Goal: Task Accomplishment & Management: Use online tool/utility

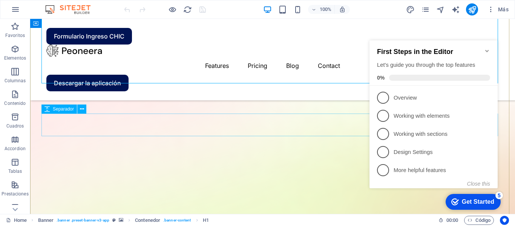
scroll to position [75, 0]
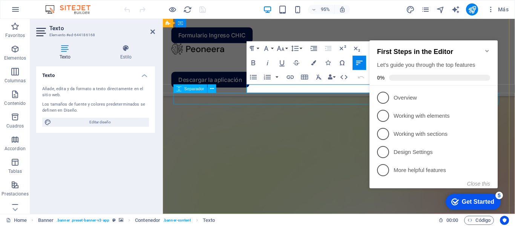
drag, startPoint x: 234, startPoint y: 107, endPoint x: 411, endPoint y: 83, distance: 178.8
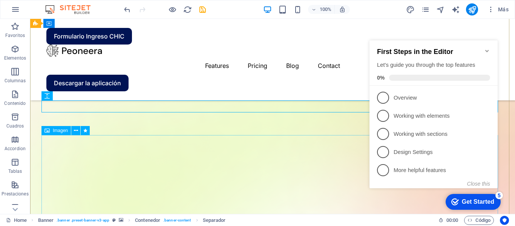
scroll to position [151, 0]
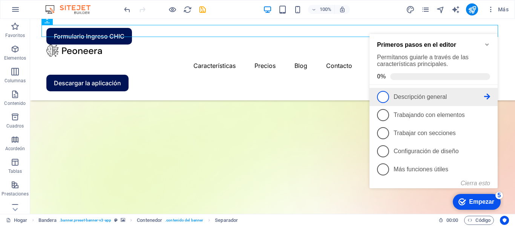
click at [387, 91] on span "1" at bounding box center [383, 97] width 12 height 12
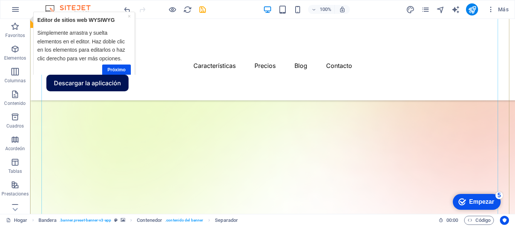
scroll to position [226, 0]
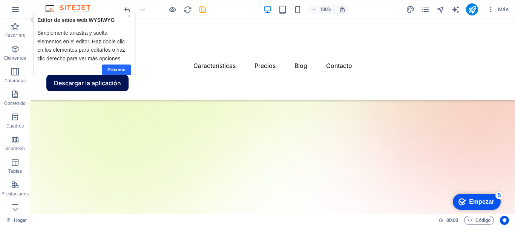
click at [113, 69] on font "Próximo" at bounding box center [116, 69] width 18 height 5
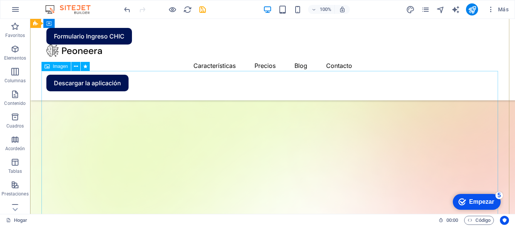
scroll to position [113, 0]
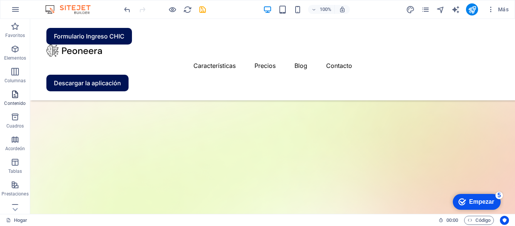
click at [16, 101] on p "Contenido" at bounding box center [14, 103] width 21 height 6
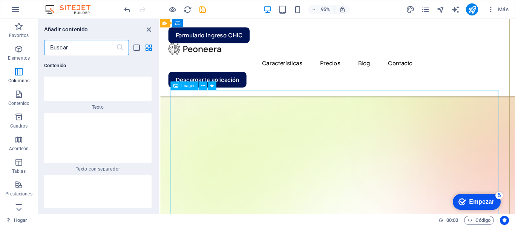
scroll to position [2395, 0]
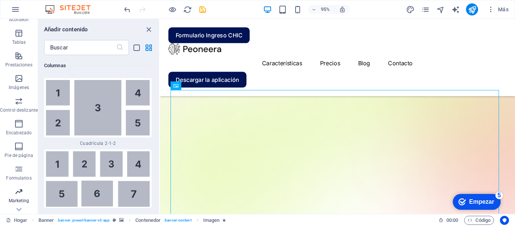
scroll to position [144, 0]
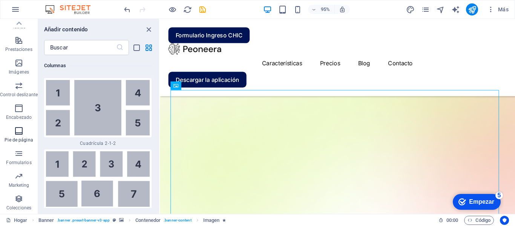
click at [17, 135] on icon "button" at bounding box center [18, 130] width 9 height 9
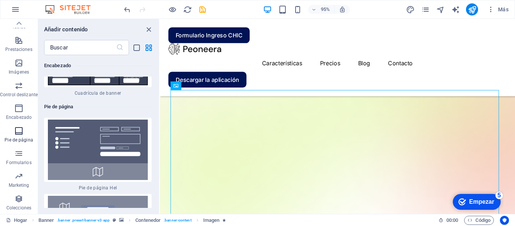
scroll to position [10040, 0]
click at [23, 104] on icon "button" at bounding box center [18, 108] width 9 height 9
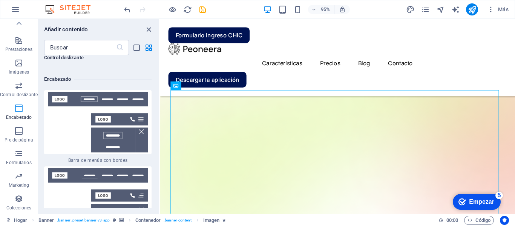
scroll to position [9013, 0]
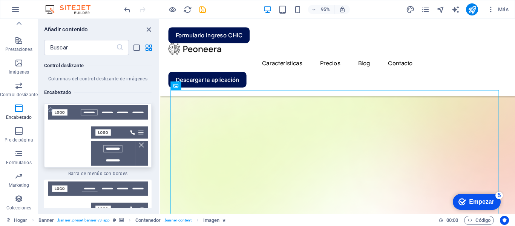
click at [119, 105] on img at bounding box center [98, 135] width 104 height 60
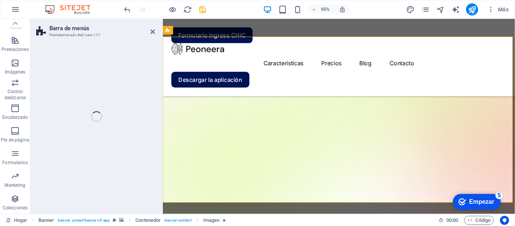
drag, startPoint x: 277, startPoint y: 106, endPoint x: 263, endPoint y: 89, distance: 21.7
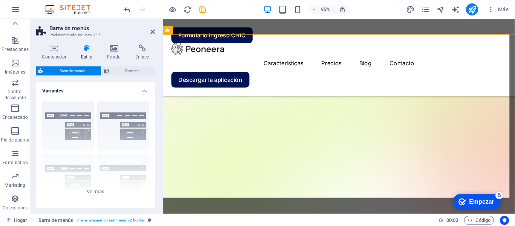
scroll to position [453, 0]
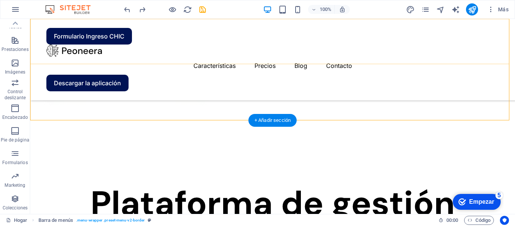
click at [76, 26] on div "Formulario Ingreso CHIC Características Precios Blog Contacto Descargar la apli…" at bounding box center [272, 59] width 485 height 81
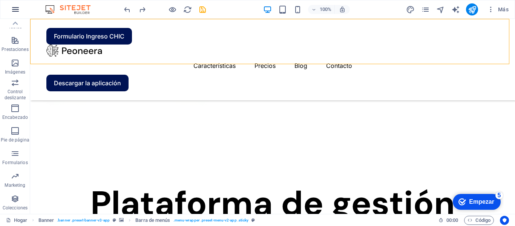
scroll to position [31, 0]
click at [15, 21] on icon at bounding box center [15, 23] width 11 height 11
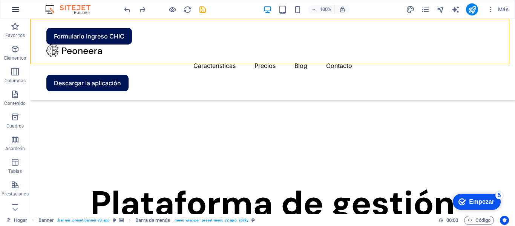
click at [18, 10] on icon "button" at bounding box center [15, 9] width 9 height 9
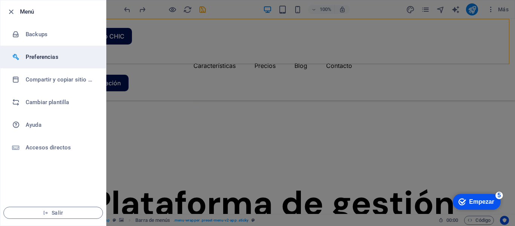
click at [50, 58] on h6 "Preferencias" at bounding box center [61, 56] width 70 height 9
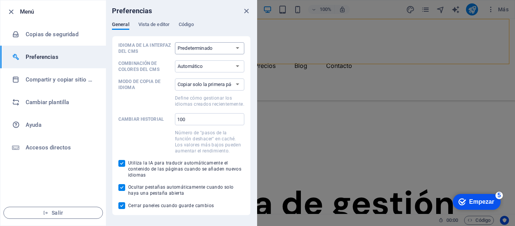
click at [237, 48] on select "Predeterminado Alemán Inglés Español Francés húngaro italiano Holandés Polaco p…" at bounding box center [209, 48] width 69 height 12
select select "es"
click at [175, 42] on select "Predeterminado Alemán Inglés Español Francés húngaro italiano Holandés Polaco p…" at bounding box center [209, 48] width 69 height 12
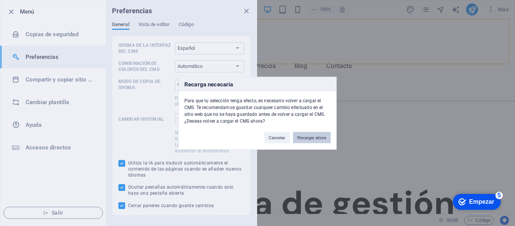
click at [316, 139] on button "Recargar ahora" at bounding box center [312, 137] width 38 height 11
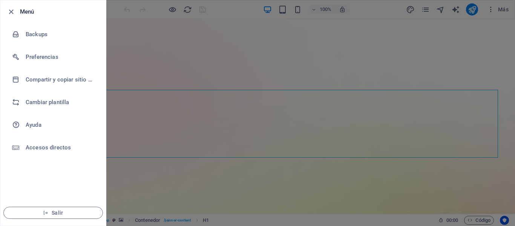
select select "es"
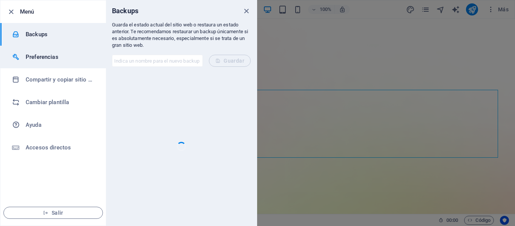
select select "es"
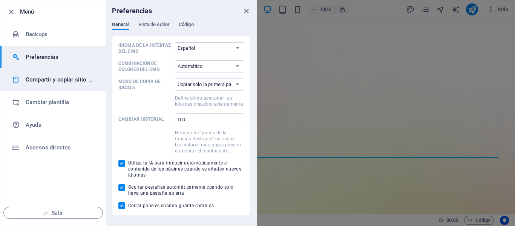
click at [43, 80] on h6 "Compartir y copiar sitio web" at bounding box center [61, 79] width 70 height 9
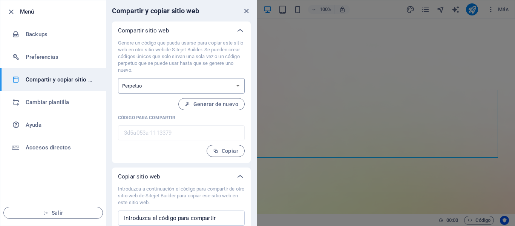
click at [163, 86] on select "Único Perpetuo" at bounding box center [181, 85] width 127 height 15
select select "onetime"
click at [118, 80] on select "Único Perpetuo" at bounding box center [181, 85] width 127 height 15
click at [0, 0] on span "Generar" at bounding box center [0, 0] width 0 height 0
type input "8747eca2-1113379"
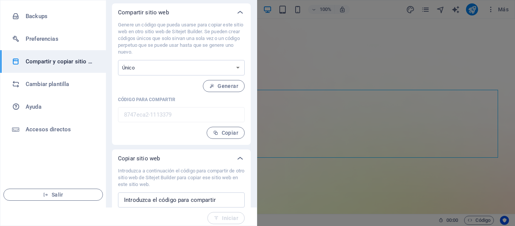
scroll to position [27, 0]
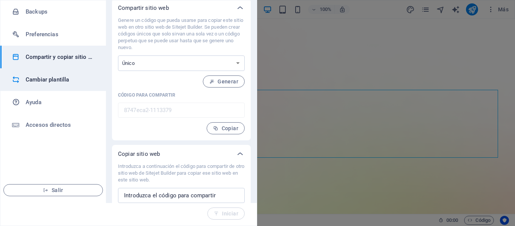
click at [0, 0] on h6 "Cambiar plantilla" at bounding box center [0, 0] width 0 height 0
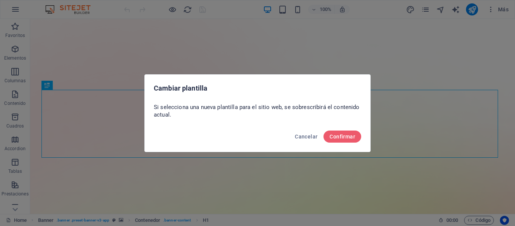
scroll to position [0, 0]
click at [337, 135] on span "Confirmar" at bounding box center [342, 136] width 26 height 6
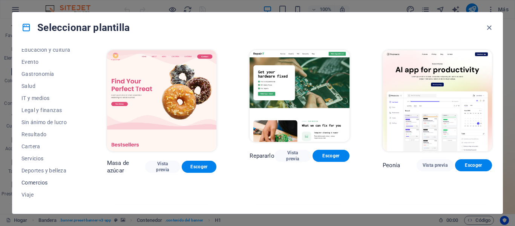
scroll to position [146, 0]
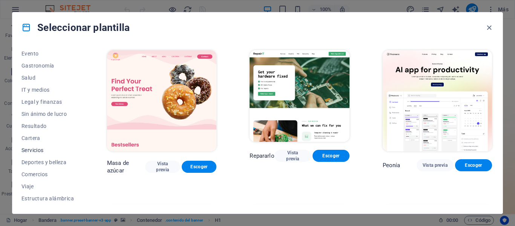
click at [37, 149] on span "Servicios" at bounding box center [47, 150] width 52 height 6
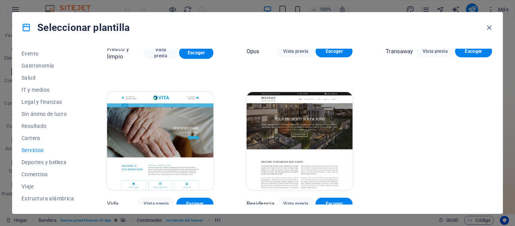
scroll to position [867, 0]
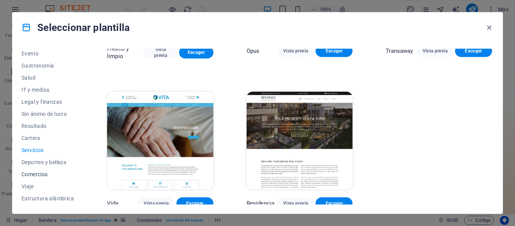
click at [35, 173] on span "Comercios" at bounding box center [47, 174] width 52 height 6
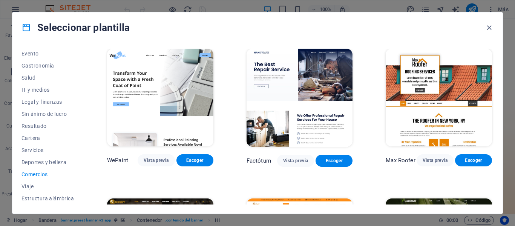
scroll to position [0, 0]
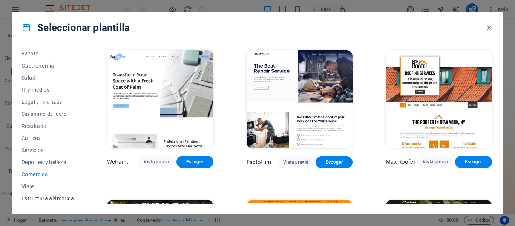
click at [29, 197] on font "Estructura alámbrica" at bounding box center [47, 198] width 52 height 6
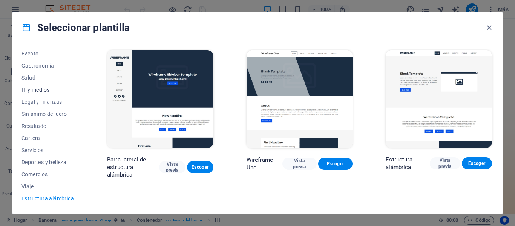
click at [38, 87] on span "IT y medios" at bounding box center [47, 90] width 52 height 6
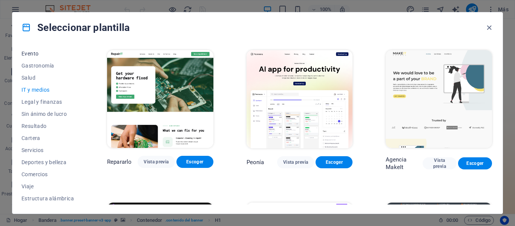
click at [30, 53] on font "Evento" at bounding box center [29, 54] width 17 height 6
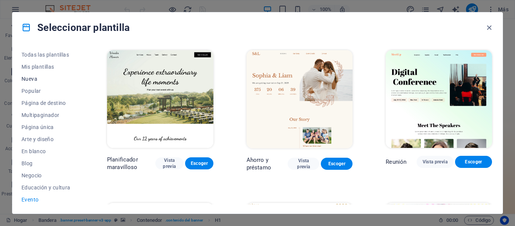
click at [37, 78] on span "Nueva" at bounding box center [47, 79] width 52 height 6
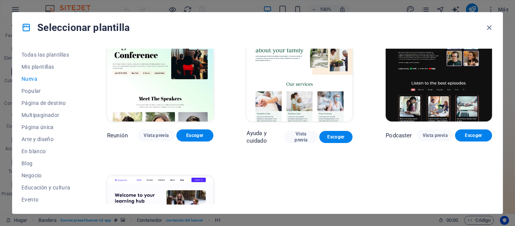
scroll to position [565, 0]
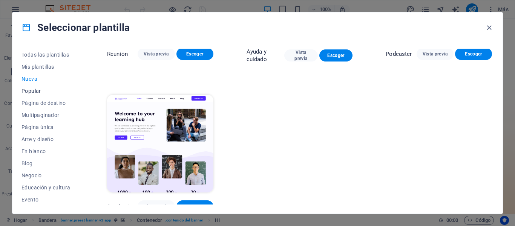
click at [29, 88] on font "Popular" at bounding box center [31, 91] width 20 height 6
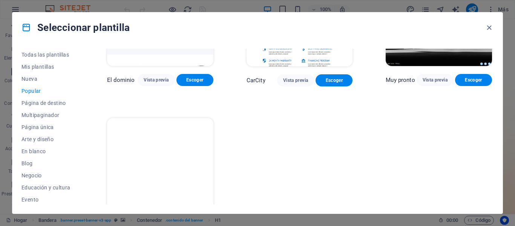
scroll to position [711, 0]
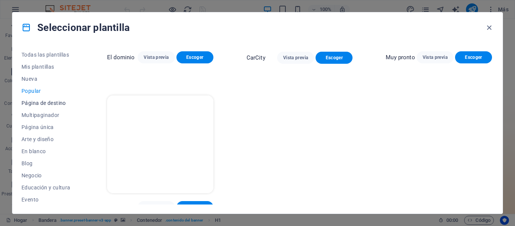
click at [33, 103] on font "Página de destino" at bounding box center [43, 103] width 44 height 6
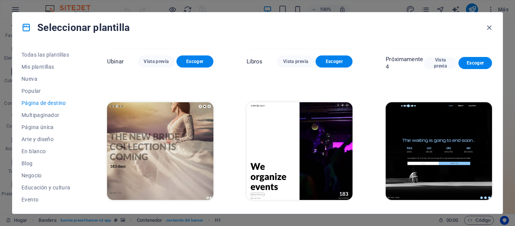
scroll to position [1171, 0]
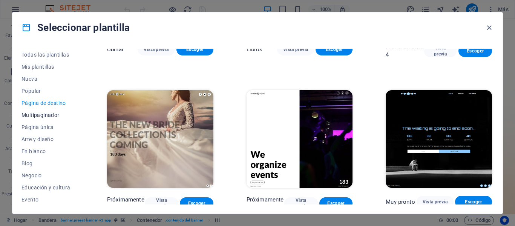
click at [48, 113] on font "Multipaginador" at bounding box center [40, 115] width 38 height 6
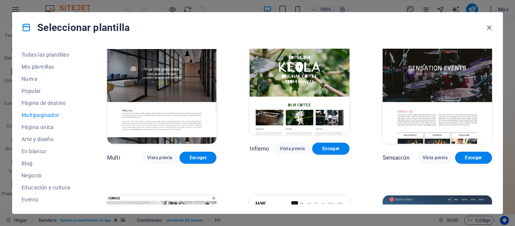
scroll to position [3151, 0]
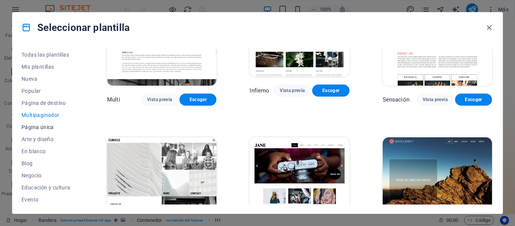
click at [30, 126] on font "Página única" at bounding box center [37, 127] width 32 height 6
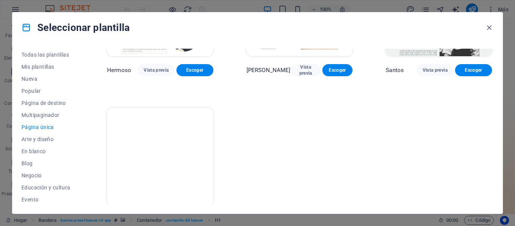
scroll to position [3426, 0]
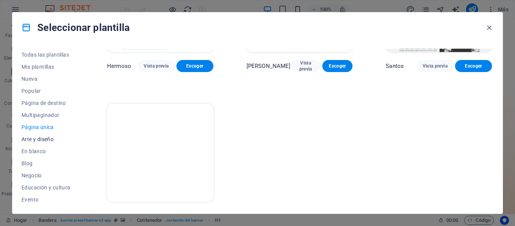
click at [31, 141] on span "Arte y diseño" at bounding box center [47, 139] width 52 height 6
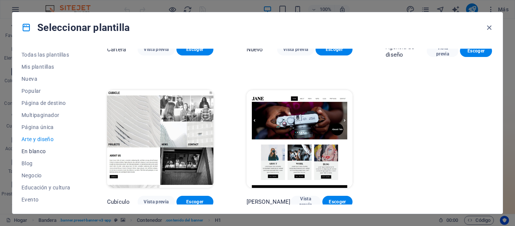
scroll to position [567, 0]
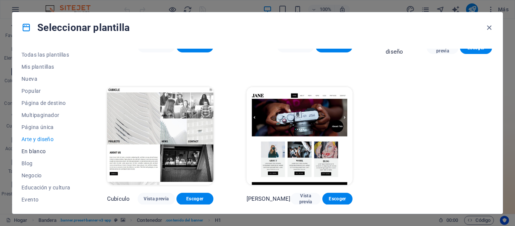
click at [34, 149] on span "En blanco" at bounding box center [47, 151] width 52 height 6
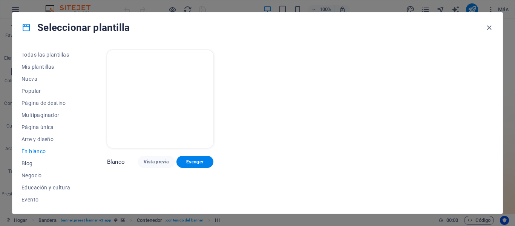
click at [34, 162] on span "Blog" at bounding box center [47, 163] width 52 height 6
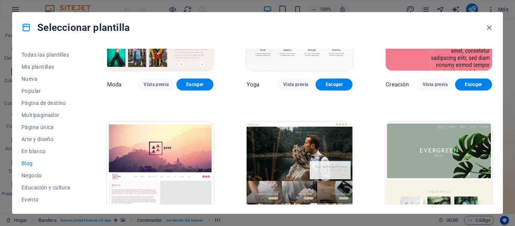
scroll to position [905, 0]
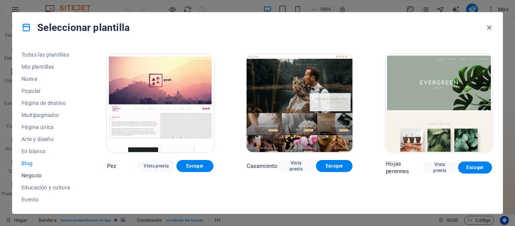
click at [23, 176] on font "Negocio" at bounding box center [31, 175] width 20 height 6
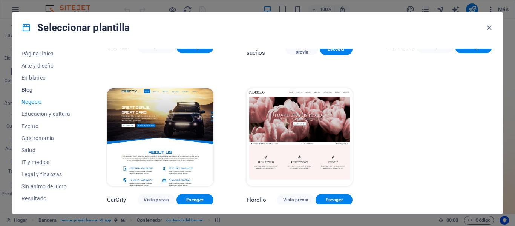
scroll to position [75, 0]
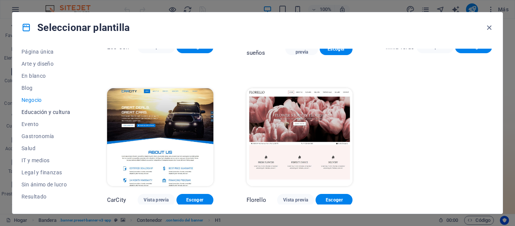
click at [39, 111] on span "Educación y cultura" at bounding box center [47, 112] width 52 height 6
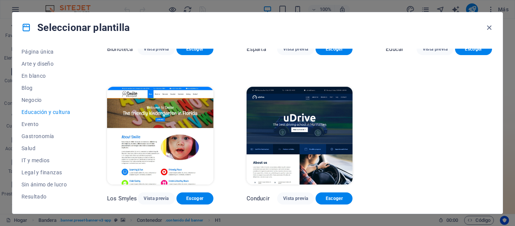
scroll to position [153, 0]
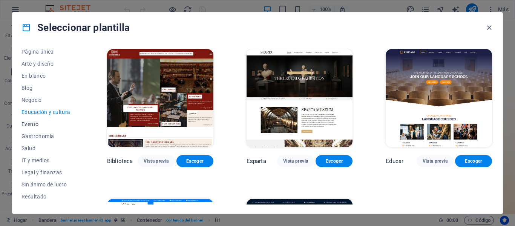
click at [30, 125] on font "Evento" at bounding box center [29, 124] width 17 height 6
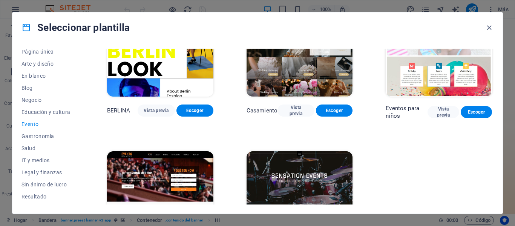
scroll to position [267, 0]
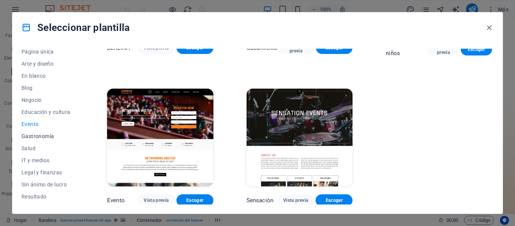
click at [38, 135] on span "Gastronomía" at bounding box center [47, 136] width 52 height 6
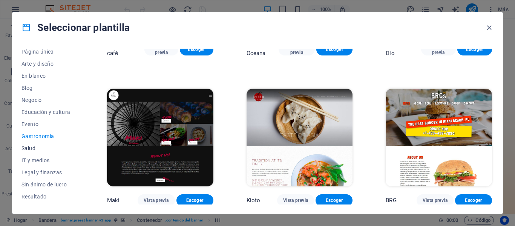
click at [33, 147] on span "Salud" at bounding box center [47, 148] width 52 height 6
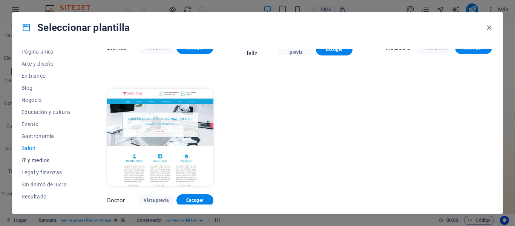
click at [35, 160] on span "IT y medios" at bounding box center [47, 160] width 52 height 6
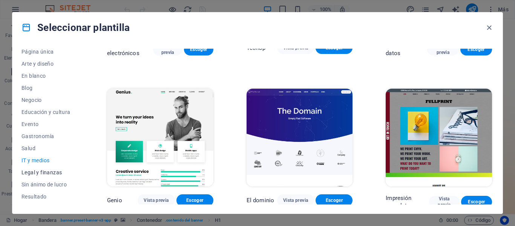
click at [36, 171] on span "Legal y finanzas" at bounding box center [47, 172] width 52 height 6
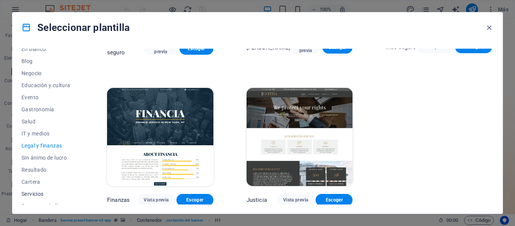
scroll to position [113, 0]
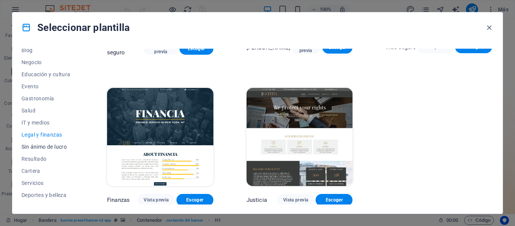
click at [46, 147] on span "Sin ánimo de lucro" at bounding box center [47, 147] width 52 height 6
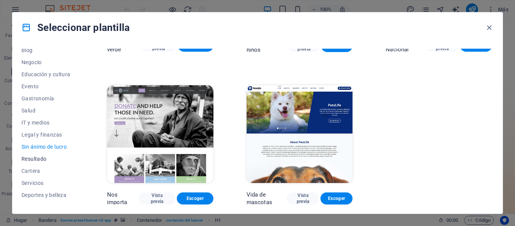
click at [40, 158] on font "Resultado" at bounding box center [33, 159] width 25 height 6
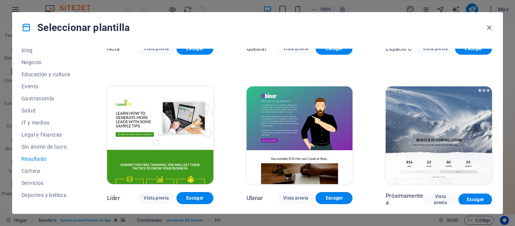
scroll to position [602, 0]
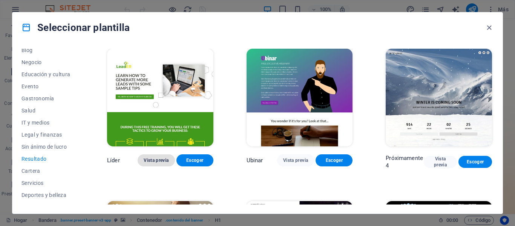
click at [155, 158] on font "Vista previa" at bounding box center [156, 160] width 25 height 5
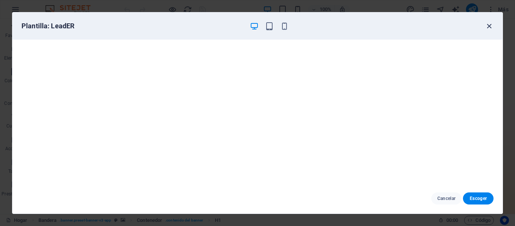
click at [487, 28] on icon "button" at bounding box center [489, 26] width 9 height 9
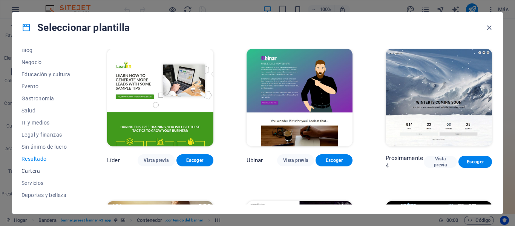
click at [34, 169] on font "Cartera" at bounding box center [30, 171] width 19 height 6
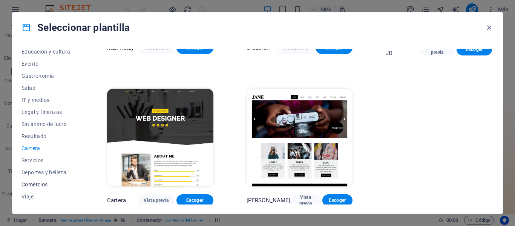
scroll to position [146, 0]
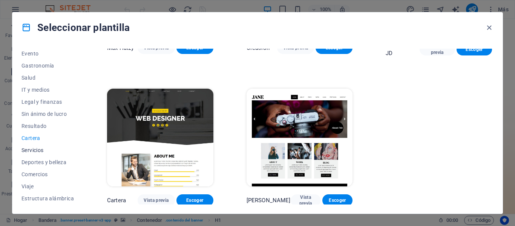
click at [35, 148] on span "Servicios" at bounding box center [47, 150] width 52 height 6
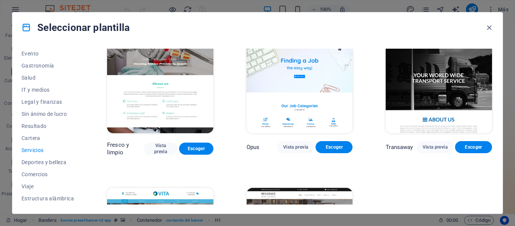
scroll to position [791, 0]
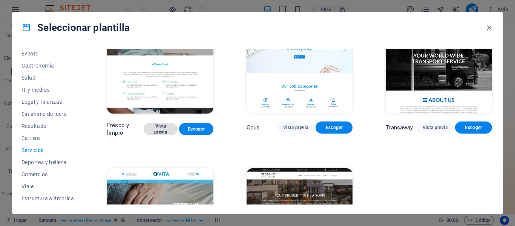
click at [160, 124] on font "Vista previa" at bounding box center [161, 129] width 22 height 12
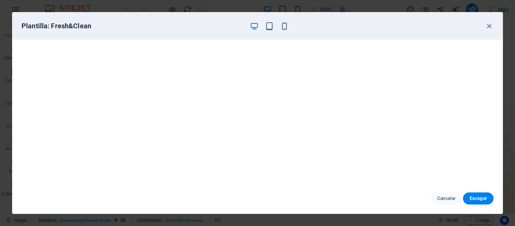
click at [253, 26] on icon "button" at bounding box center [254, 26] width 9 height 9
click at [477, 199] on font "Escoger" at bounding box center [478, 198] width 17 height 5
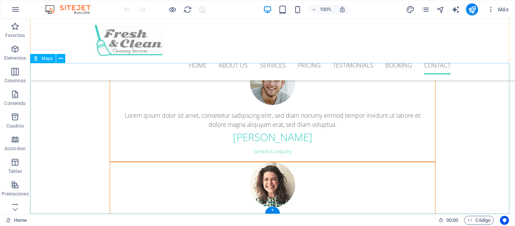
scroll to position [3211, 0]
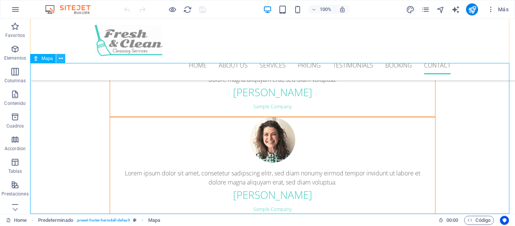
click at [61, 59] on icon at bounding box center [61, 59] width 4 height 8
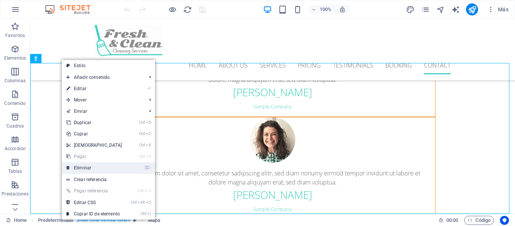
click at [93, 166] on link "⌦ Eliminar" at bounding box center [94, 167] width 65 height 11
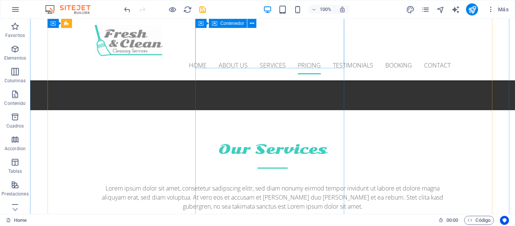
scroll to position [1251, 0]
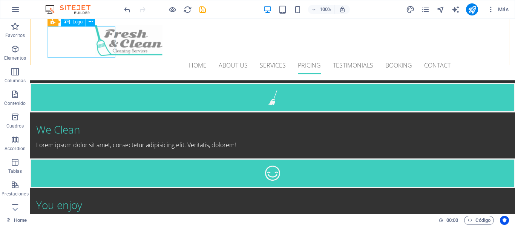
click at [102, 46] on div at bounding box center [273, 40] width 356 height 31
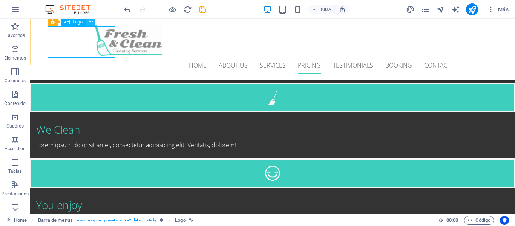
click at [90, 22] on icon at bounding box center [91, 22] width 4 height 8
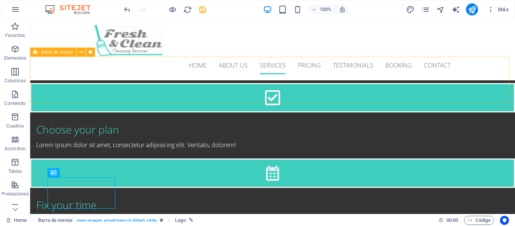
scroll to position [950, 0]
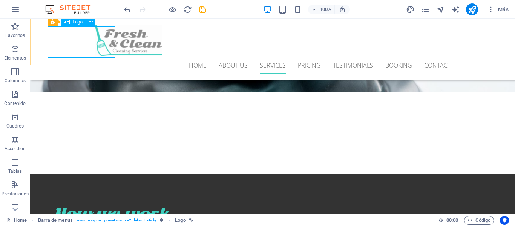
click at [95, 42] on div at bounding box center [273, 40] width 356 height 31
click at [89, 23] on icon at bounding box center [91, 22] width 4 height 8
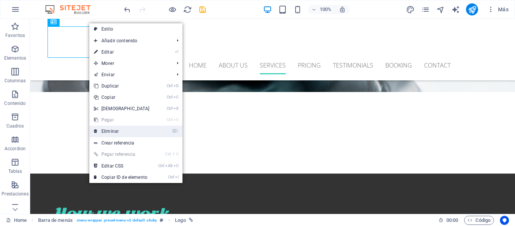
click at [119, 132] on link "⌦ Eliminar" at bounding box center [121, 131] width 65 height 11
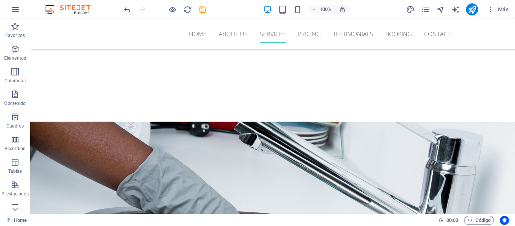
scroll to position [610, 0]
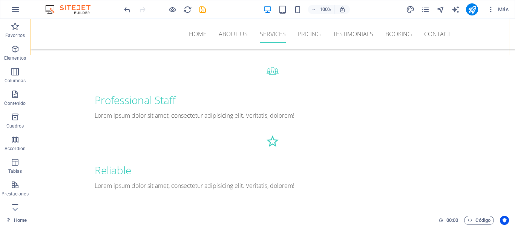
click at [40, 30] on div "Home About us Services Pricing Testimonials Booking Contact" at bounding box center [272, 34] width 485 height 30
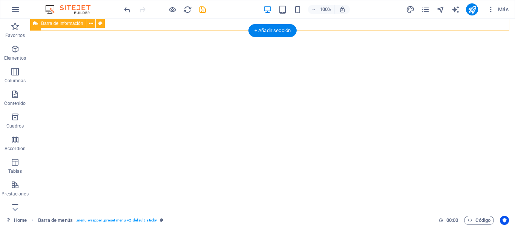
scroll to position [7, 0]
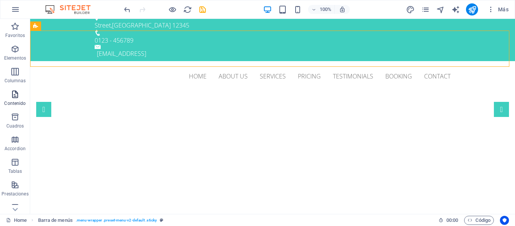
click at [21, 94] on span "Contenido" at bounding box center [15, 99] width 30 height 18
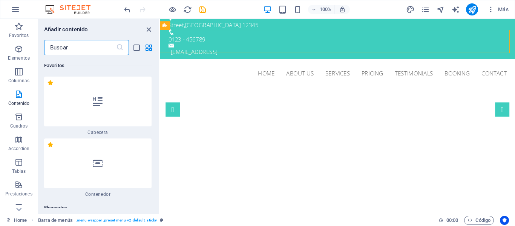
click at [60, 47] on input "text" at bounding box center [80, 47] width 72 height 15
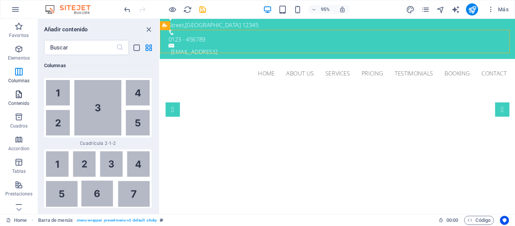
click at [22, 102] on p "Contenido" at bounding box center [18, 103] width 21 height 6
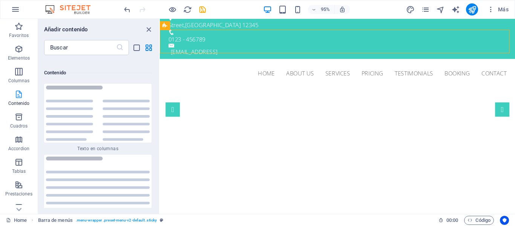
scroll to position [2557, 0]
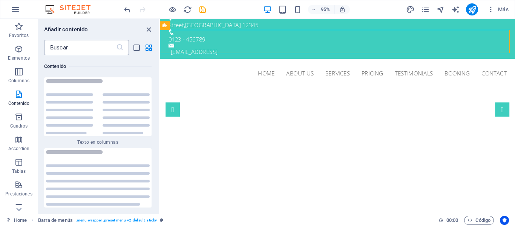
click at [63, 49] on input "text" at bounding box center [80, 47] width 72 height 15
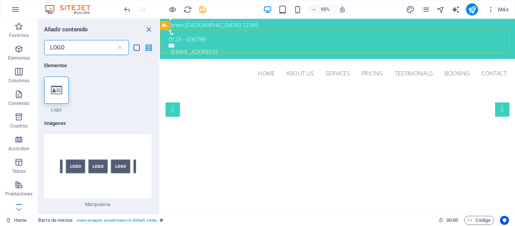
scroll to position [0, 0]
type input "LOGO"
click at [56, 88] on icon at bounding box center [56, 90] width 11 height 10
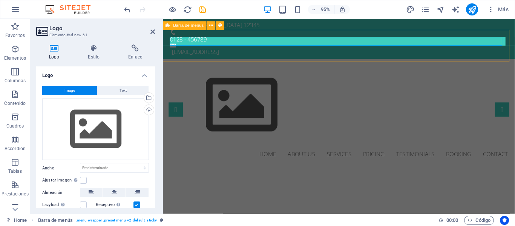
drag, startPoint x: 56, startPoint y: 88, endPoint x: 171, endPoint y: 29, distance: 129.5
click at [171, 29] on div "Logo Elemento #ed-new-61 Logo Estilo Enlace Logo Image Text Arrastra archivos a…" at bounding box center [272, 116] width 485 height 195
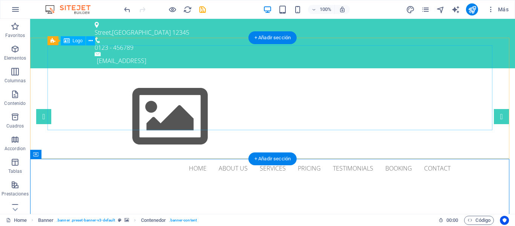
click at [95, 80] on div at bounding box center [273, 116] width 356 height 85
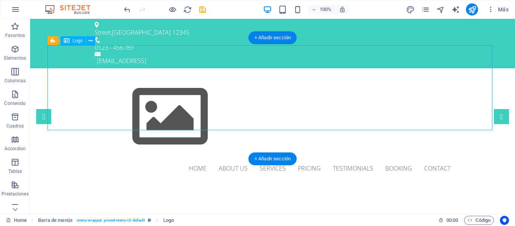
click at [103, 80] on div at bounding box center [273, 116] width 356 height 85
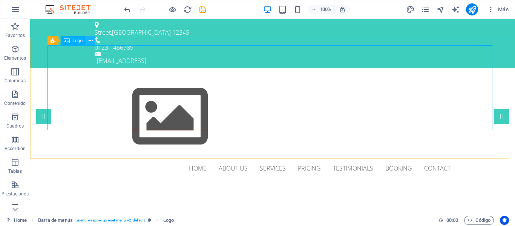
click at [92, 42] on icon at bounding box center [91, 41] width 4 height 8
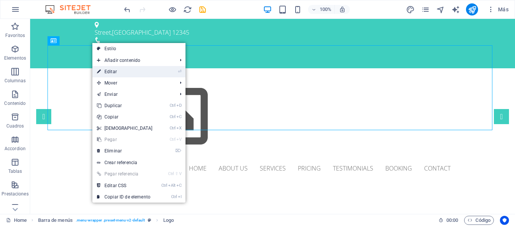
click at [113, 70] on link "⏎ Editar" at bounding box center [124, 71] width 65 height 11
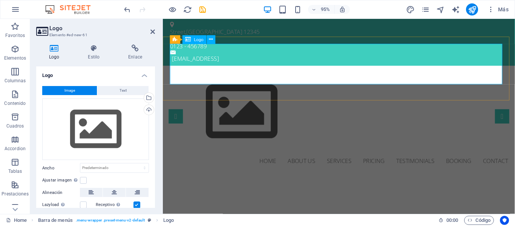
click at [515, 79] on div at bounding box center [348, 116] width 356 height 85
click at [515, 85] on div "Home About us Services Pricing Testimonials Booking Contact" at bounding box center [348, 125] width 371 height 115
click at [343, 68] on div "Home About us Services Pricing Testimonials Booking Contact" at bounding box center [348, 125] width 371 height 115
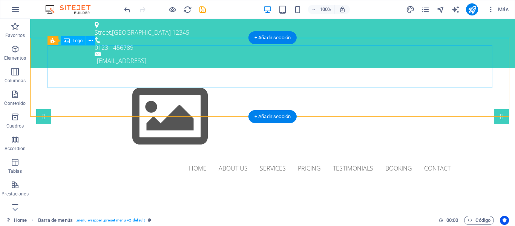
click at [95, 74] on div at bounding box center [273, 116] width 356 height 85
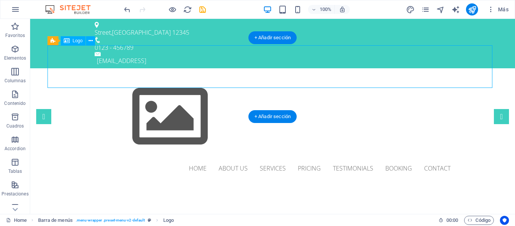
click at [95, 74] on div at bounding box center [273, 116] width 356 height 85
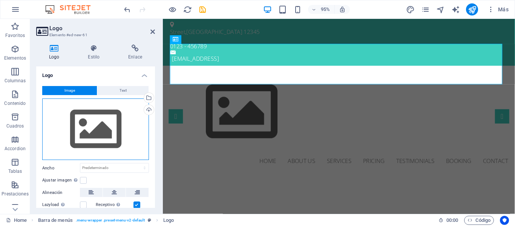
click at [101, 127] on div "Arrastra archivos aquí, haz clic para escoger archivos o selecciona archivos de…" at bounding box center [95, 129] width 107 height 62
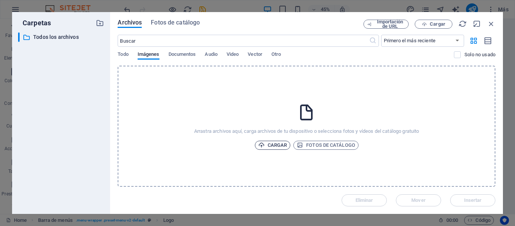
click at [276, 145] on span "Cargar" at bounding box center [272, 145] width 29 height 9
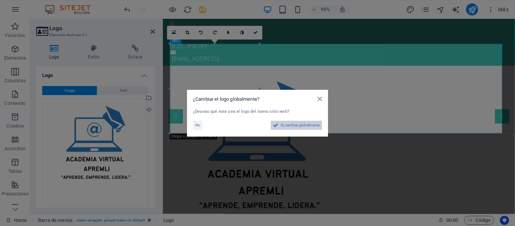
drag, startPoint x: 288, startPoint y: 122, endPoint x: 363, endPoint y: 190, distance: 100.6
click at [288, 122] on span "Sí, cambiar globalmente" at bounding box center [299, 125] width 39 height 9
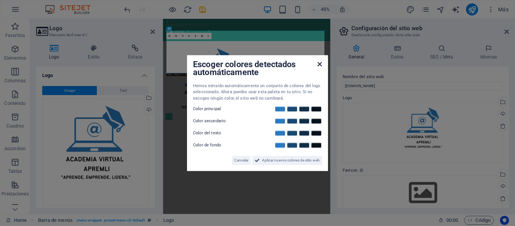
click at [319, 66] on icon at bounding box center [319, 64] width 5 height 6
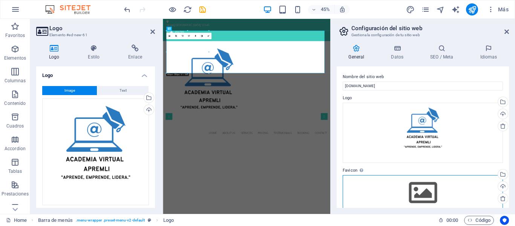
click at [418, 197] on div "Arrastra archivos aquí, haz clic para escoger archivos o selecciona archivos de…" at bounding box center [423, 192] width 160 height 35
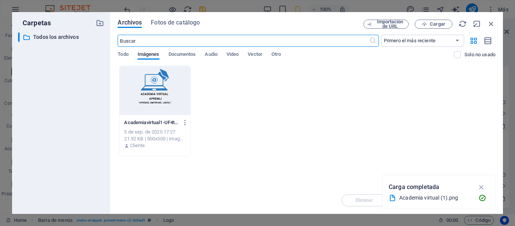
scroll to position [38, 0]
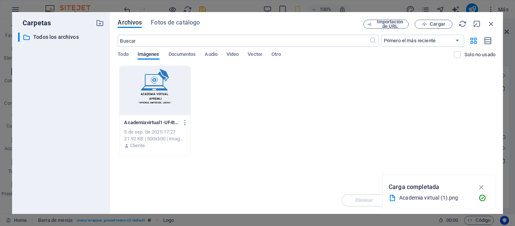
drag, startPoint x: 147, startPoint y: 88, endPoint x: 399, endPoint y: 208, distance: 279.1
click at [147, 88] on div at bounding box center [154, 90] width 70 height 49
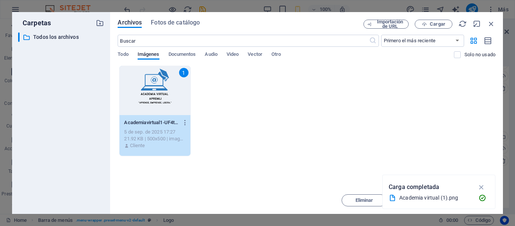
click at [175, 93] on div "1" at bounding box center [154, 90] width 70 height 49
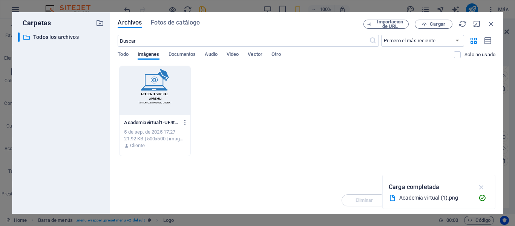
click at [481, 187] on icon "button" at bounding box center [481, 187] width 9 height 8
click at [158, 84] on div at bounding box center [154, 90] width 70 height 49
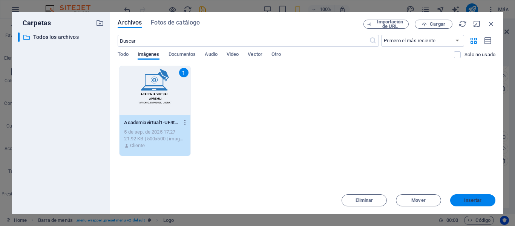
click at [470, 199] on span "Insertar" at bounding box center [473, 200] width 18 height 5
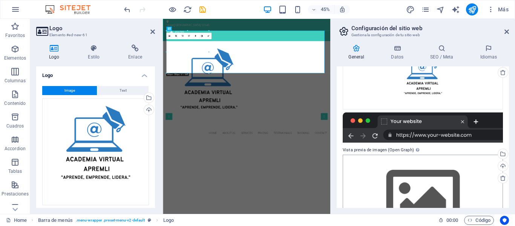
scroll to position [165, 0]
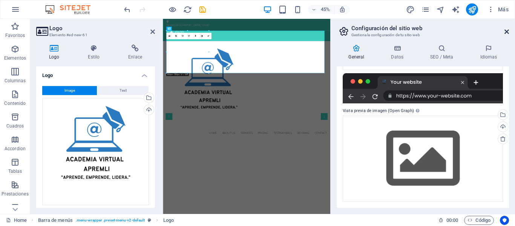
click at [505, 31] on icon at bounding box center [506, 32] width 5 height 6
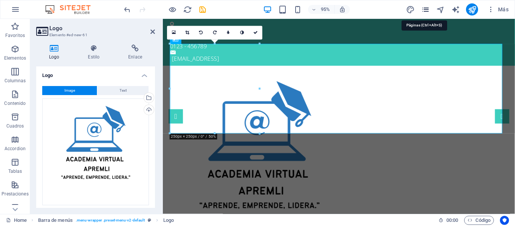
click at [0, 0] on icon "pages" at bounding box center [0, 0] width 0 height 0
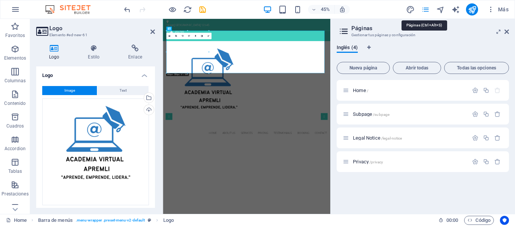
click at [0, 0] on icon "pages" at bounding box center [0, 0] width 0 height 0
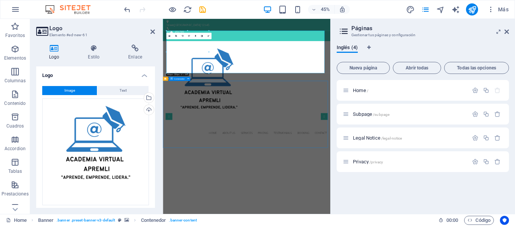
drag, startPoint x: 301, startPoint y: 263, endPoint x: 314, endPoint y: 87, distance: 176.2
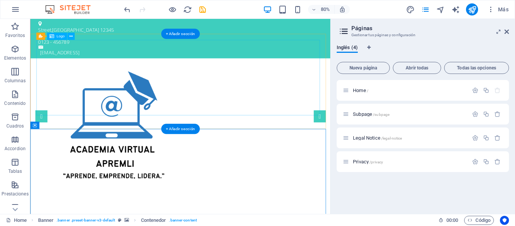
click at [291, 93] on div at bounding box center [218, 168] width 356 height 188
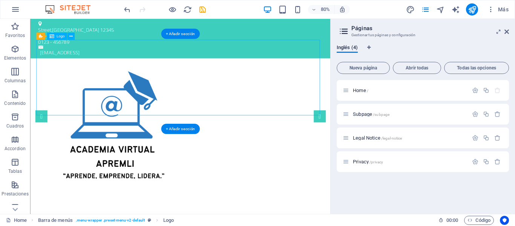
click at [286, 93] on div at bounding box center [218, 168] width 356 height 188
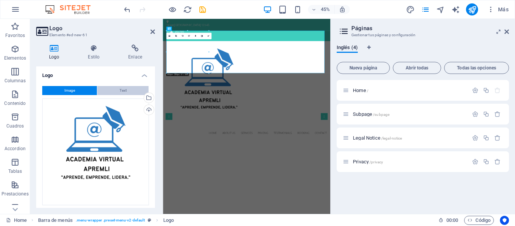
click at [121, 90] on span "Text" at bounding box center [122, 90] width 7 height 9
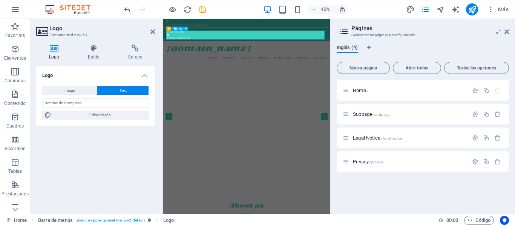
click at [393, 74] on div "[DOMAIN_NAME]" at bounding box center [349, 85] width 356 height 23
click at [91, 55] on h4 "Estilo" at bounding box center [95, 52] width 40 height 16
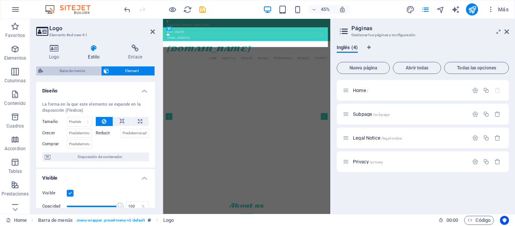
click at [78, 72] on span "Barra de menús" at bounding box center [72, 70] width 53 height 9
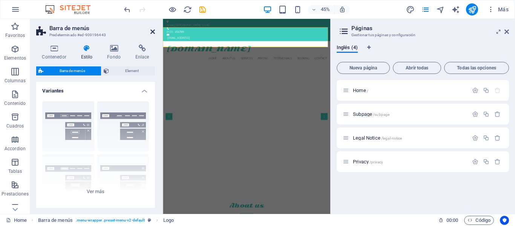
click at [154, 32] on icon at bounding box center [152, 32] width 5 height 6
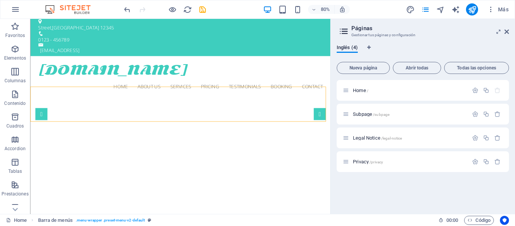
scroll to position [0, 0]
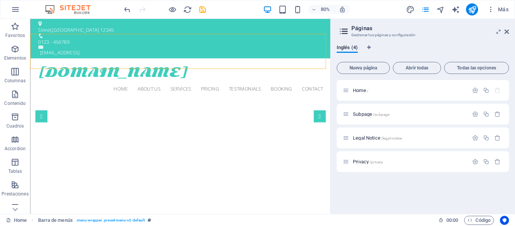
click at [510, 32] on aside "Páginas Gestionar tus páginas y configuración Inglés (4) Nueva página Abrir tod…" at bounding box center [422, 116] width 185 height 195
click at [507, 33] on icon at bounding box center [506, 32] width 5 height 6
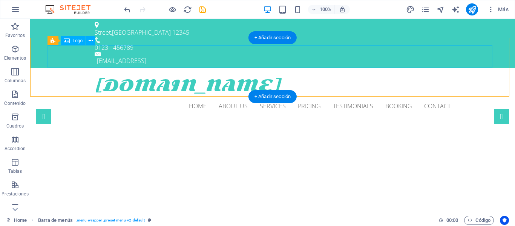
click at [95, 74] on div "[DOMAIN_NAME]" at bounding box center [273, 85] width 356 height 23
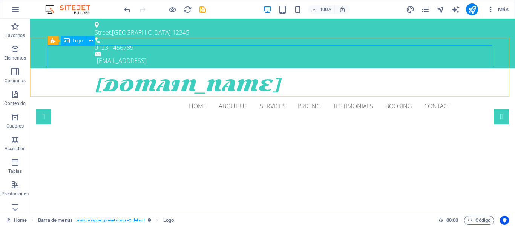
click at [67, 44] on icon at bounding box center [67, 40] width 6 height 9
click at [90, 41] on icon at bounding box center [91, 41] width 4 height 8
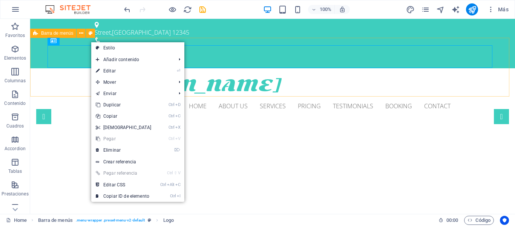
click at [54, 43] on icon at bounding box center [54, 40] width 6 height 9
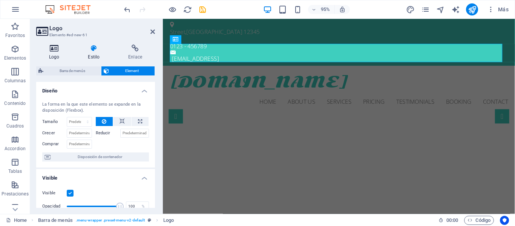
click at [57, 52] on h4 "Logo" at bounding box center [55, 52] width 39 height 16
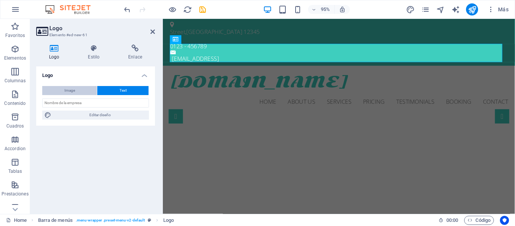
click at [68, 90] on span "Image" at bounding box center [69, 90] width 11 height 9
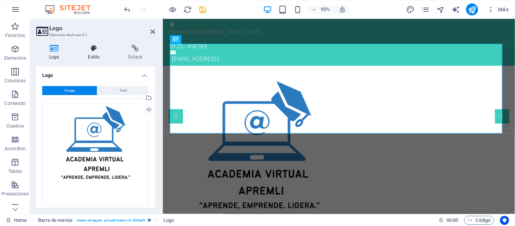
click at [98, 54] on h4 "Estilo" at bounding box center [95, 52] width 40 height 16
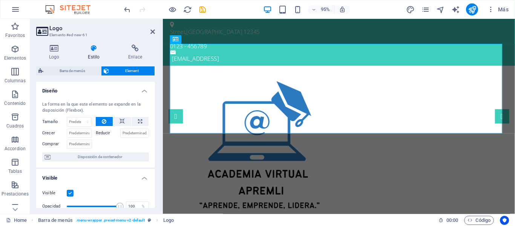
click at [54, 122] on label "Tamaño" at bounding box center [54, 121] width 25 height 4
click at [52, 121] on label "Tamaño" at bounding box center [54, 121] width 25 height 4
click at [54, 121] on label "Tamaño" at bounding box center [54, 121] width 25 height 4
click at [52, 121] on label "Tamaño" at bounding box center [54, 121] width 25 height 4
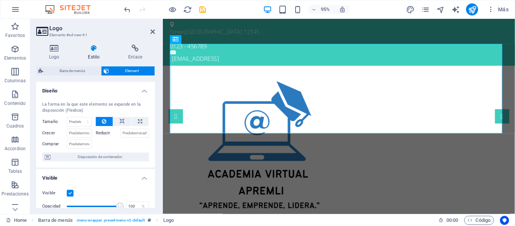
click at [52, 121] on label "Tamaño" at bounding box center [54, 121] width 25 height 4
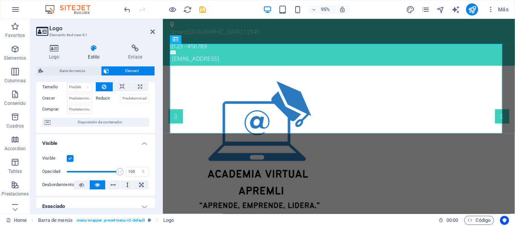
scroll to position [75, 0]
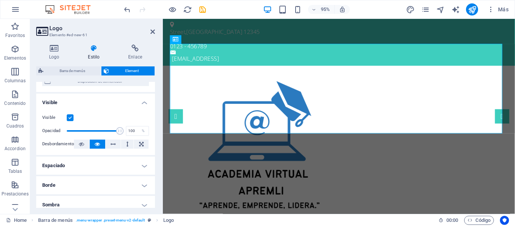
click at [142, 165] on h4 "Espaciado" at bounding box center [95, 165] width 119 height 18
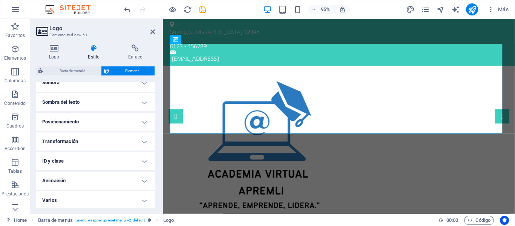
scroll to position [229, 0]
click at [144, 120] on h4 "Posicionamiento" at bounding box center [95, 120] width 119 height 18
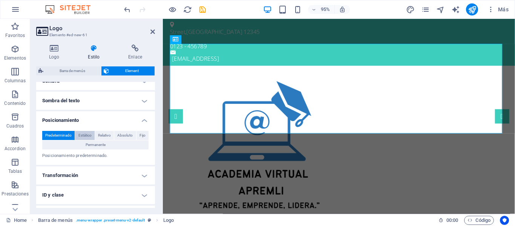
click at [84, 135] on span "Estático" at bounding box center [84, 135] width 13 height 9
click at [106, 135] on span "Relativo" at bounding box center [104, 135] width 13 height 9
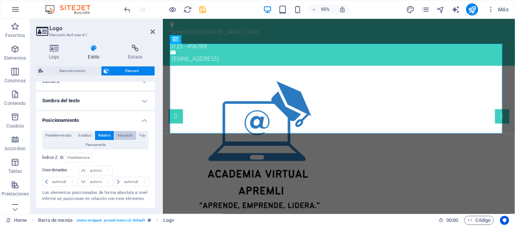
click at [124, 136] on span "Absoluto" at bounding box center [124, 135] width 15 height 9
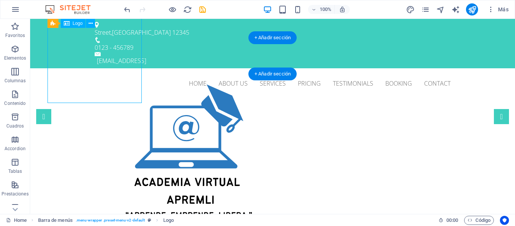
drag, startPoint x: 93, startPoint y: 36, endPoint x: 62, endPoint y: 38, distance: 31.3
click at [95, 74] on div at bounding box center [189, 168] width 188 height 188
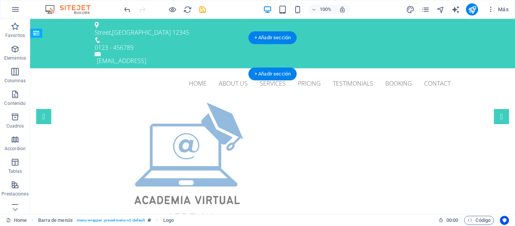
drag, startPoint x: 90, startPoint y: 32, endPoint x: 222, endPoint y: 56, distance: 134.4
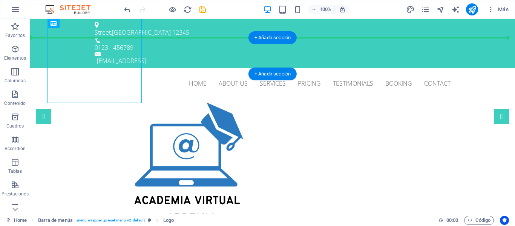
drag, startPoint x: 103, startPoint y: 41, endPoint x: 437, endPoint y: 55, distance: 335.0
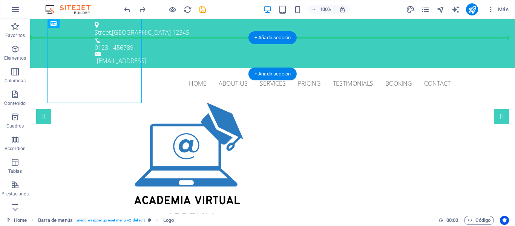
drag, startPoint x: 94, startPoint y: 43, endPoint x: 429, endPoint y: 52, distance: 334.9
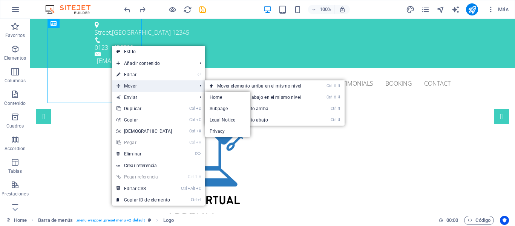
click at [131, 84] on span "Mover" at bounding box center [153, 85] width 82 height 11
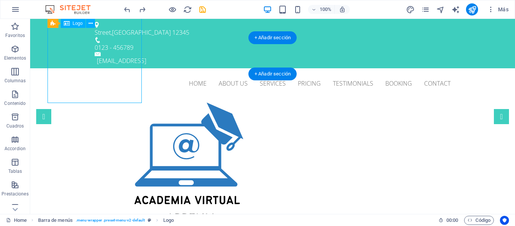
drag, startPoint x: 82, startPoint y: 34, endPoint x: 88, endPoint y: 36, distance: 6.2
click at [95, 92] on div at bounding box center [189, 186] width 188 height 188
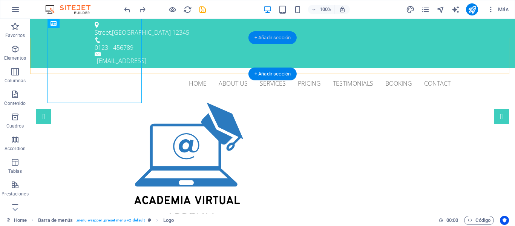
click at [266, 38] on div "+ Añadir sección" at bounding box center [272, 37] width 48 height 13
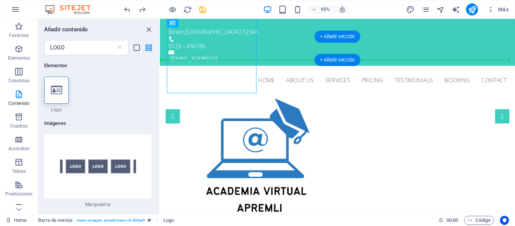
drag, startPoint x: 207, startPoint y: 32, endPoint x: 365, endPoint y: 54, distance: 158.7
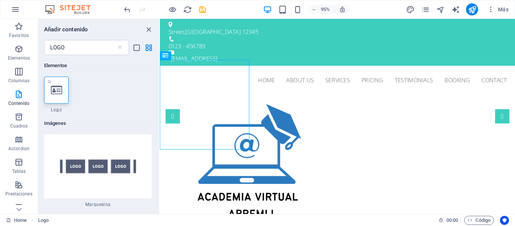
click at [49, 90] on div at bounding box center [56, 90] width 25 height 27
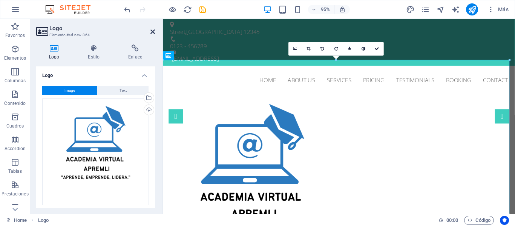
click at [150, 32] on icon at bounding box center [152, 32] width 5 height 6
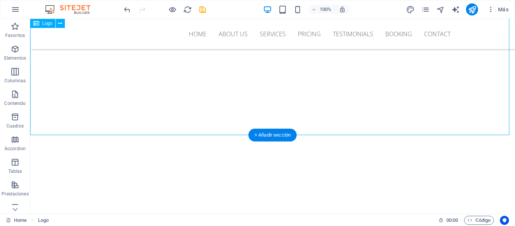
scroll to position [339, 0]
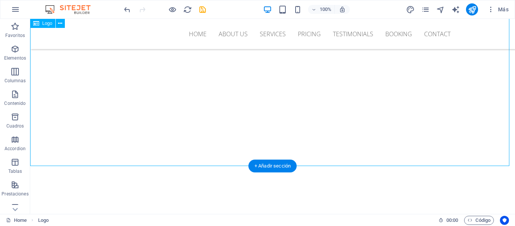
drag, startPoint x: 374, startPoint y: 107, endPoint x: 380, endPoint y: 107, distance: 5.7
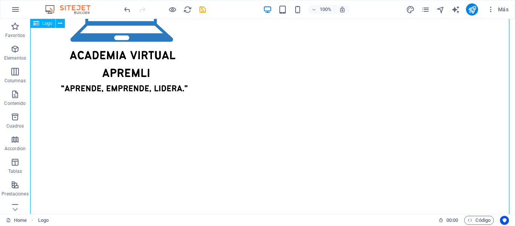
scroll to position [0, 0]
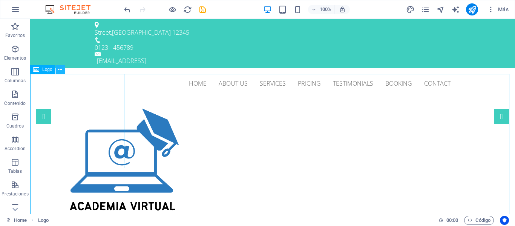
click at [58, 72] on button at bounding box center [60, 69] width 9 height 9
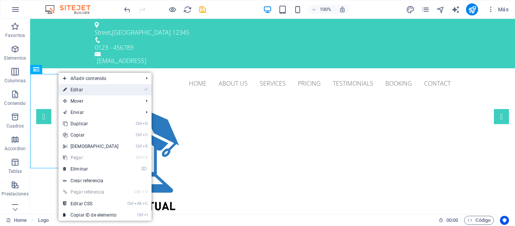
click at [119, 86] on link "⏎ Editar" at bounding box center [90, 89] width 65 height 11
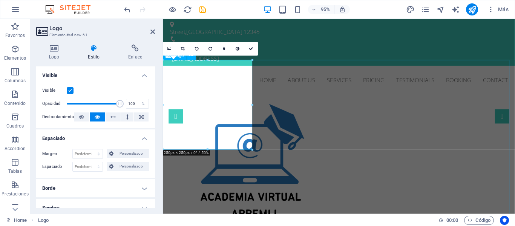
click at [438, 98] on div at bounding box center [348, 192] width 371 height 188
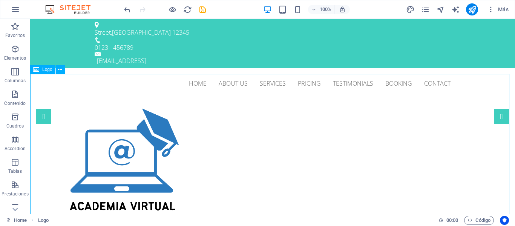
click at [306, 98] on div at bounding box center [272, 192] width 485 height 188
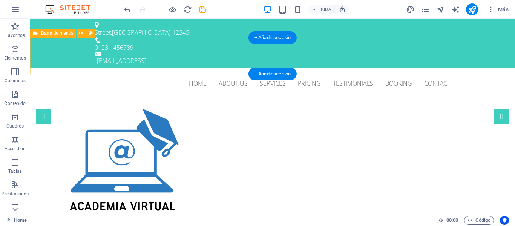
click at [44, 68] on div "Home About us Services Pricing Testimonials Booking Contact" at bounding box center [272, 83] width 485 height 30
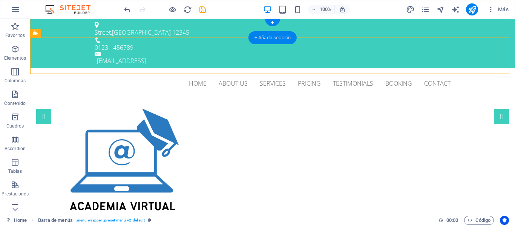
click at [267, 37] on div "+ Añadir sección" at bounding box center [272, 37] width 48 height 13
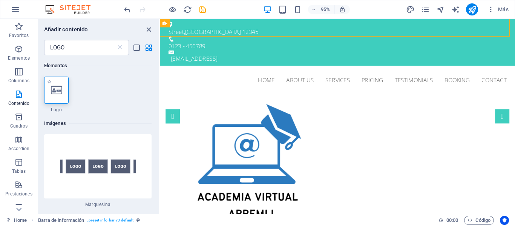
click at [51, 88] on icon at bounding box center [56, 90] width 11 height 10
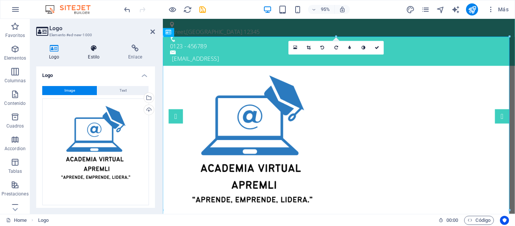
click at [97, 49] on icon at bounding box center [93, 48] width 37 height 8
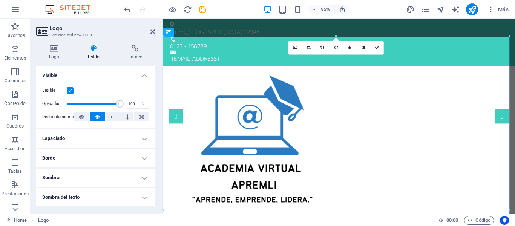
scroll to position [38, 0]
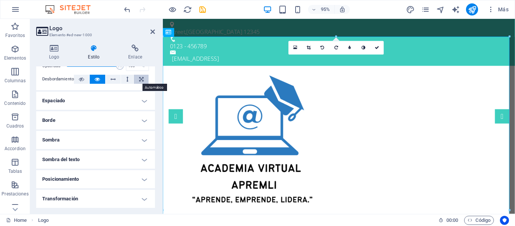
click at [139, 78] on icon at bounding box center [141, 79] width 5 height 9
click at [144, 98] on h4 "Espaciado" at bounding box center [95, 101] width 119 height 18
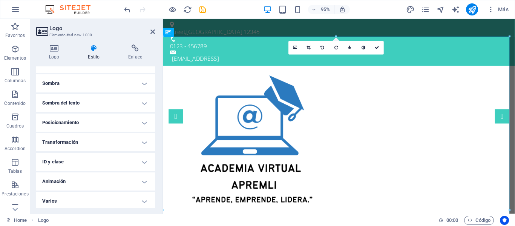
scroll to position [127, 0]
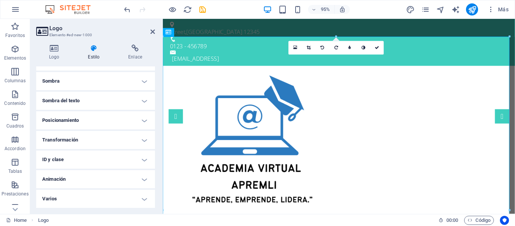
click at [142, 199] on h4 "Varios" at bounding box center [95, 199] width 119 height 18
click at [142, 178] on h4 "Animación" at bounding box center [95, 179] width 119 height 18
click at [141, 119] on h4 "Posicionamiento" at bounding box center [95, 120] width 119 height 18
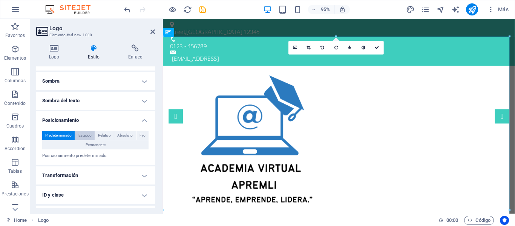
click at [88, 133] on span "Estático" at bounding box center [84, 135] width 13 height 9
click at [109, 135] on span "Relativo" at bounding box center [104, 135] width 13 height 9
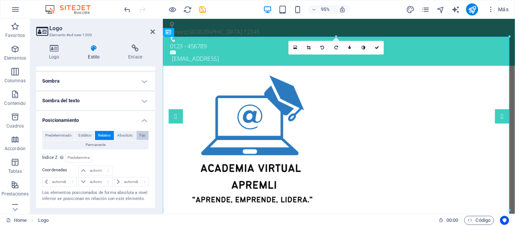
click at [141, 135] on span "Fijo" at bounding box center [142, 135] width 6 height 9
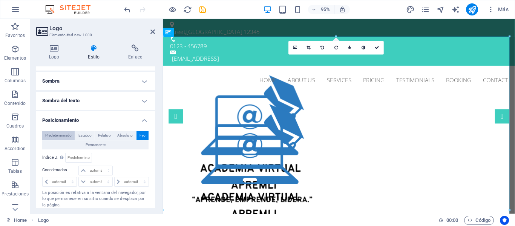
click at [51, 135] on span "Predeterminado" at bounding box center [58, 135] width 26 height 9
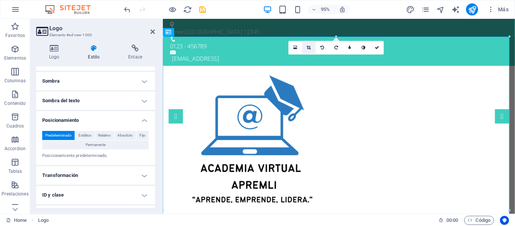
click at [308, 47] on icon at bounding box center [309, 48] width 4 height 4
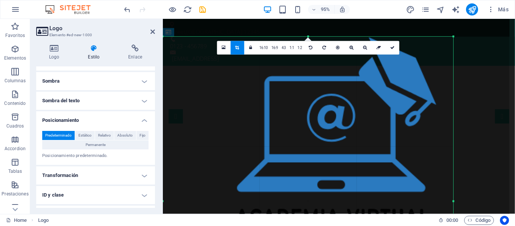
drag, startPoint x: 509, startPoint y: 38, endPoint x: 450, endPoint y: 57, distance: 62.1
click at [450, 57] on div "180 170 160 150 140 130 120 110 100 90 80 70 60 50 40 30 20 10 0 -10 -20 -30 -4…" at bounding box center [308, 201] width 290 height 329
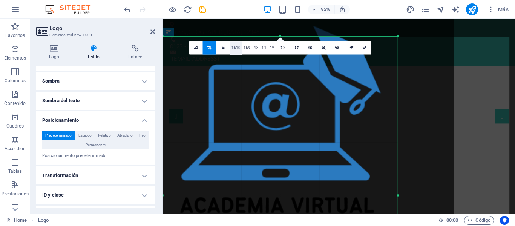
drag, startPoint x: 163, startPoint y: 38, endPoint x: 233, endPoint y: 48, distance: 70.9
click at [221, 50] on div "180 170 160 150 140 130 120 110 100 90 80 70 60 50 40 30 20 10 0 -10 -20 -30 -4…" at bounding box center [280, 195] width 235 height 317
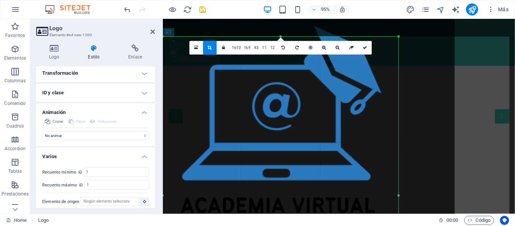
scroll to position [233, 0]
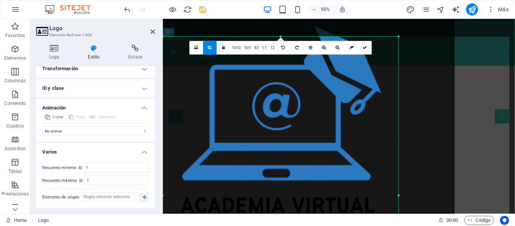
click at [197, 47] on icon at bounding box center [197, 47] width 4 height 5
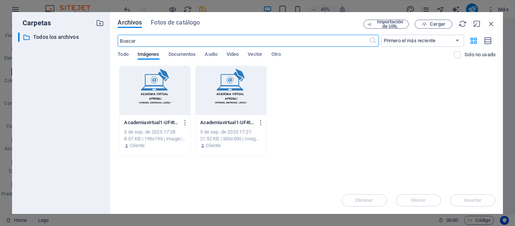
click at [233, 93] on div at bounding box center [231, 90] width 70 height 49
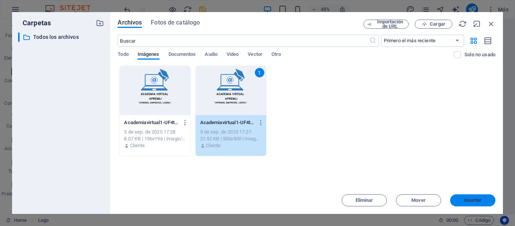
click at [479, 201] on span "Insertar" at bounding box center [473, 200] width 18 height 5
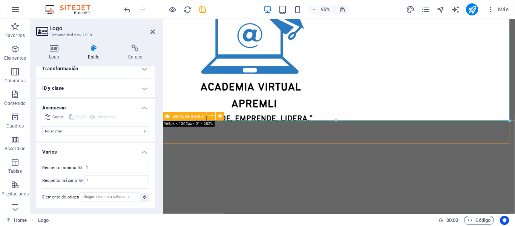
scroll to position [415, 0]
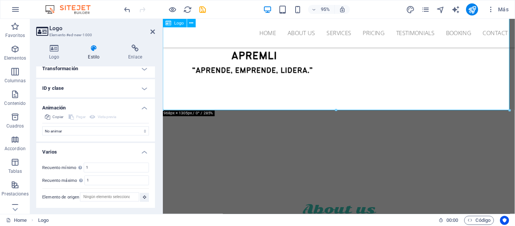
drag, startPoint x: 329, startPoint y: 78, endPoint x: 387, endPoint y: 108, distance: 65.4
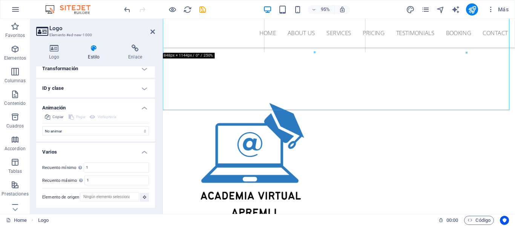
drag, startPoint x: 509, startPoint y: 110, endPoint x: 340, endPoint y: 26, distance: 188.6
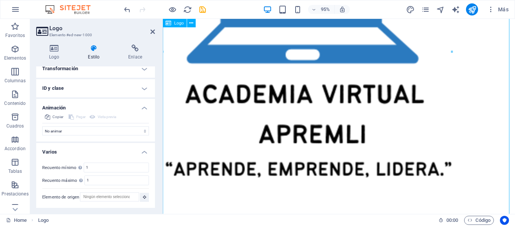
scroll to position [264, 0]
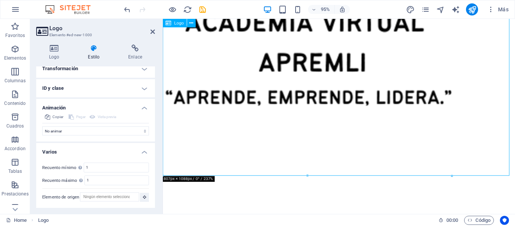
click at [506, 166] on div at bounding box center [348, 9] width 371 height 410
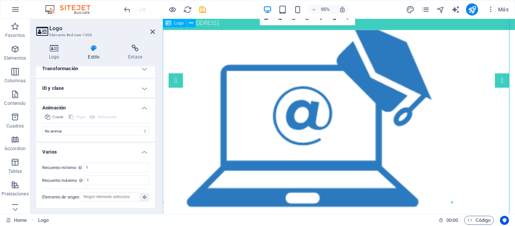
scroll to position [0, 0]
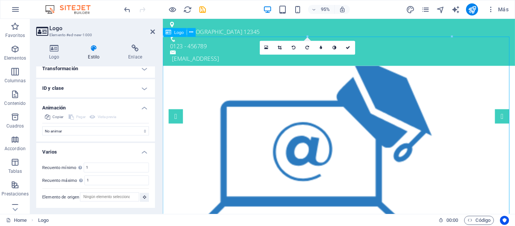
click at [172, 33] on div "Logo" at bounding box center [175, 32] width 24 height 9
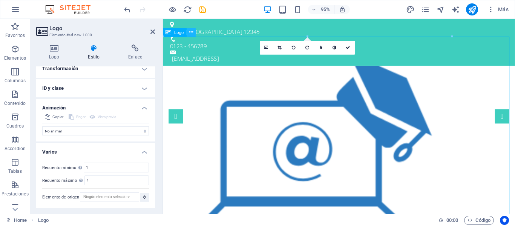
click at [192, 34] on icon at bounding box center [191, 33] width 4 height 8
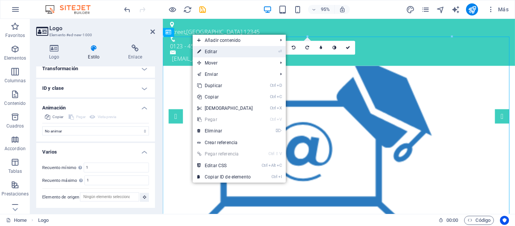
click at [211, 48] on link "⏎ Editar" at bounding box center [225, 51] width 65 height 11
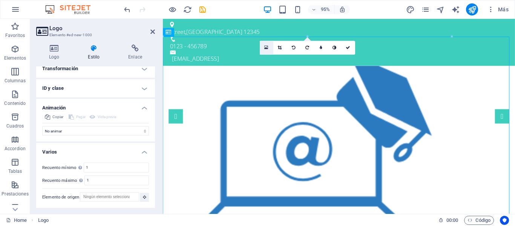
click at [263, 49] on link at bounding box center [267, 48] width 14 height 14
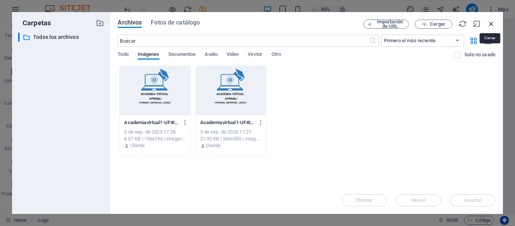
click at [492, 24] on icon "button" at bounding box center [491, 24] width 8 height 8
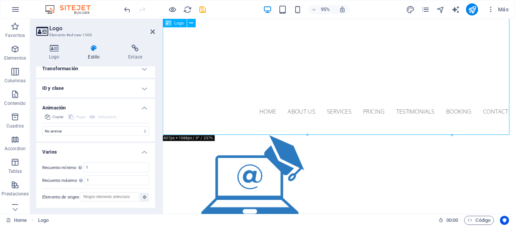
scroll to position [302, 0]
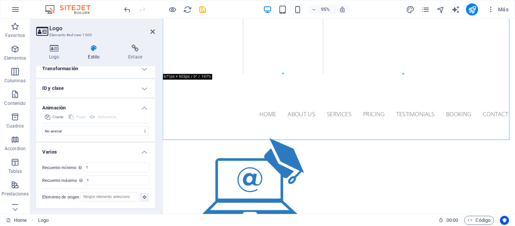
drag, startPoint x: 306, startPoint y: 139, endPoint x: 305, endPoint y: 65, distance: 73.5
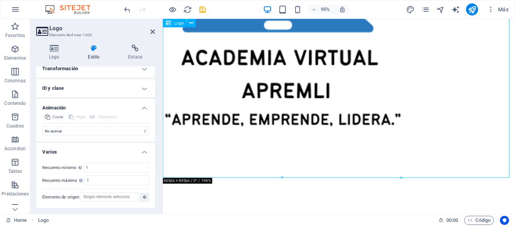
scroll to position [226, 0]
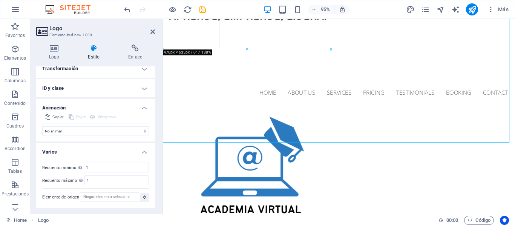
drag, startPoint x: 281, startPoint y: 142, endPoint x: 274, endPoint y: 43, distance: 100.1
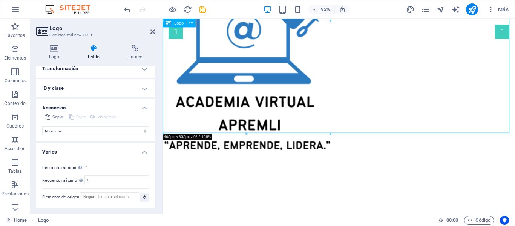
scroll to position [75, 0]
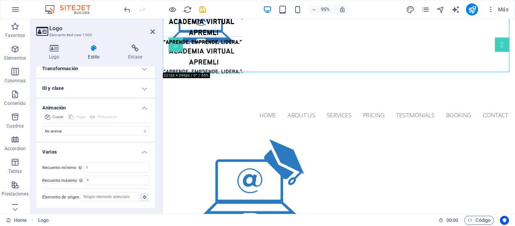
drag, startPoint x: 247, startPoint y: 190, endPoint x: 259, endPoint y: 63, distance: 127.9
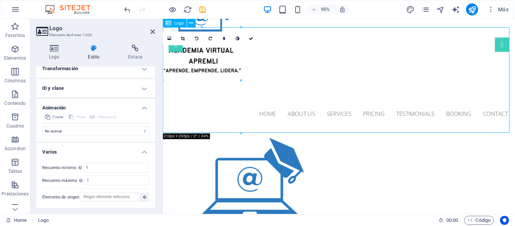
scroll to position [0, 0]
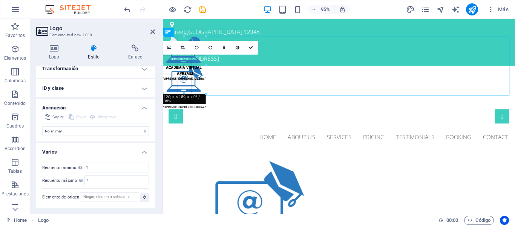
drag, startPoint x: 239, startPoint y: 142, endPoint x: 196, endPoint y: 91, distance: 66.6
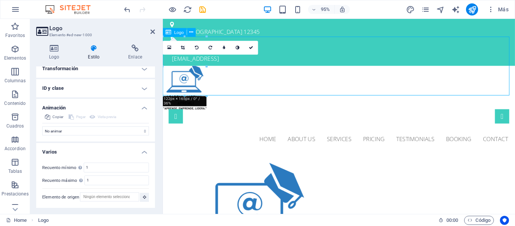
click at [201, 77] on div at bounding box center [348, 99] width 371 height 62
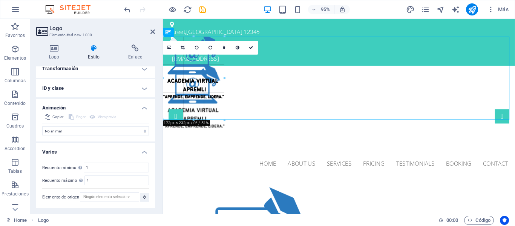
drag, startPoint x: 207, startPoint y: 96, endPoint x: 84, endPoint y: 88, distance: 122.4
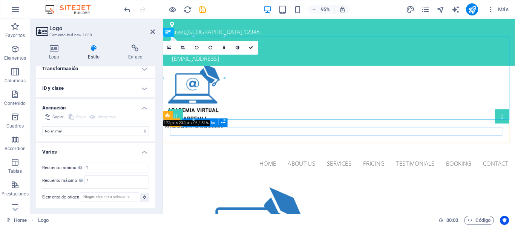
click at [163, 19] on div at bounding box center [163, 19] width 0 height 0
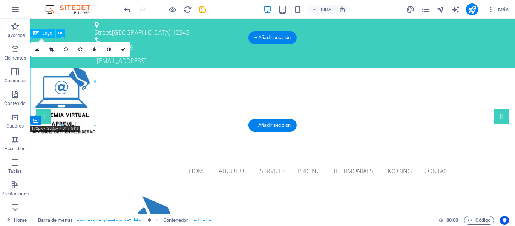
click at [293, 89] on div at bounding box center [272, 111] width 485 height 87
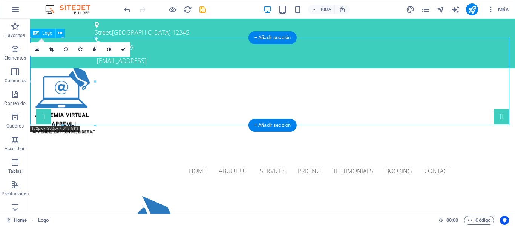
click at [174, 74] on div at bounding box center [272, 111] width 485 height 87
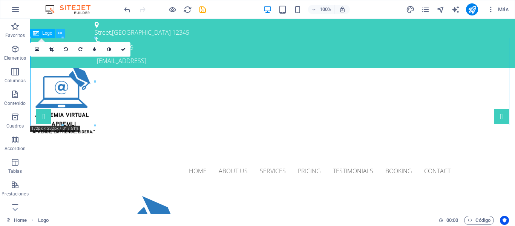
click at [58, 35] on icon at bounding box center [60, 33] width 4 height 8
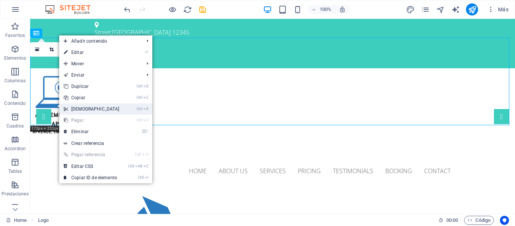
click at [90, 107] on link "Ctrl X Cortar" at bounding box center [91, 108] width 65 height 11
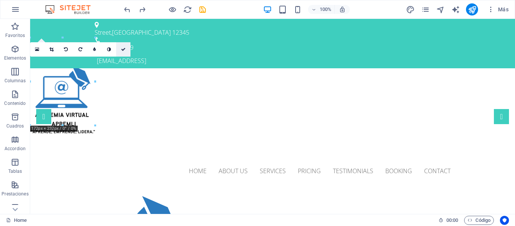
click at [125, 49] on icon at bounding box center [123, 49] width 5 height 5
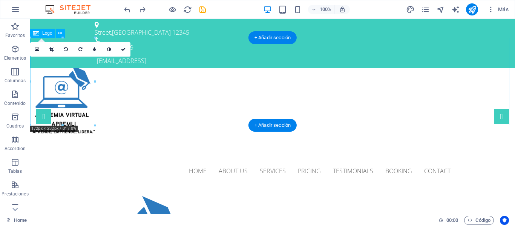
click at [229, 76] on div at bounding box center [272, 111] width 485 height 87
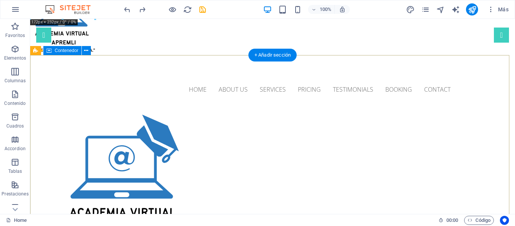
scroll to position [75, 0]
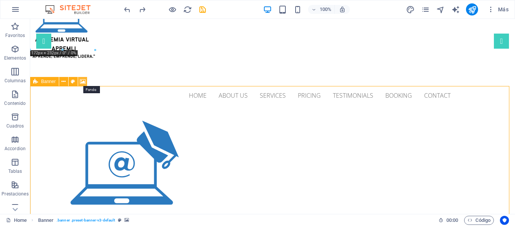
click at [85, 83] on icon at bounding box center [83, 82] width 6 height 8
select select "ms"
select select "s"
select select "progressive"
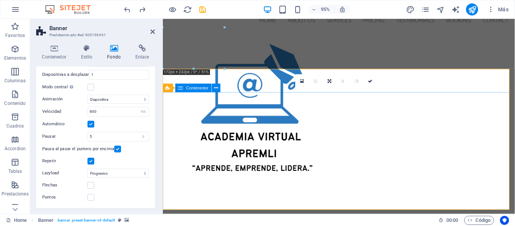
scroll to position [38, 0]
